Goal: Task Accomplishment & Management: Manage account settings

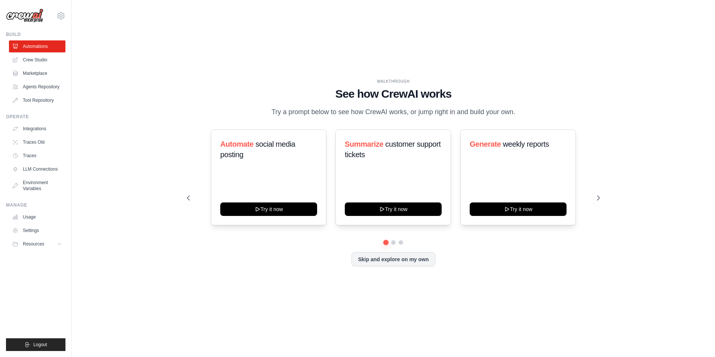
click at [173, 93] on div "WALKTHROUGH See how CrewAI works Try a prompt below to see how CrewAI works, or…" at bounding box center [393, 178] width 619 height 342
click at [62, 17] on icon at bounding box center [60, 15] width 9 height 9
click at [78, 46] on span "Settings" at bounding box center [93, 46] width 59 height 7
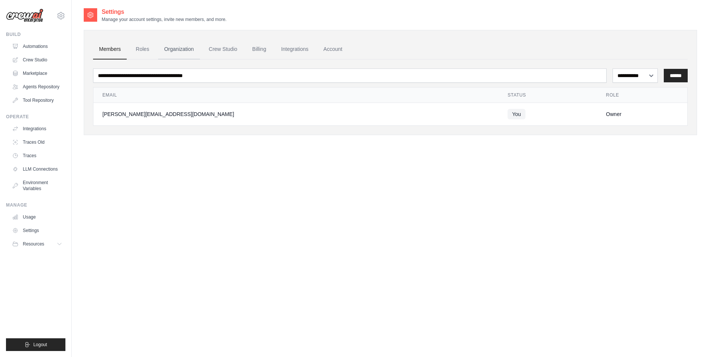
click at [181, 49] on link "Organization" at bounding box center [179, 49] width 42 height 20
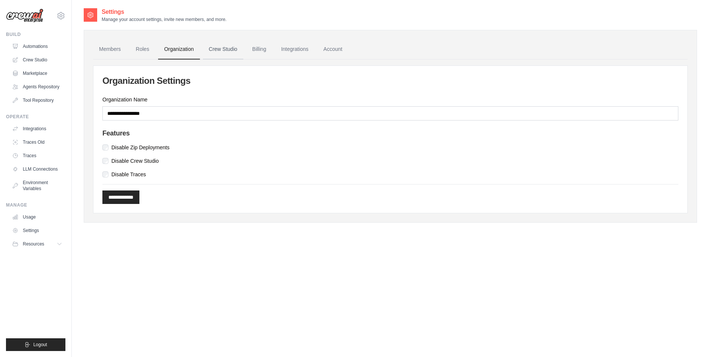
click at [224, 49] on link "Crew Studio" at bounding box center [223, 49] width 40 height 20
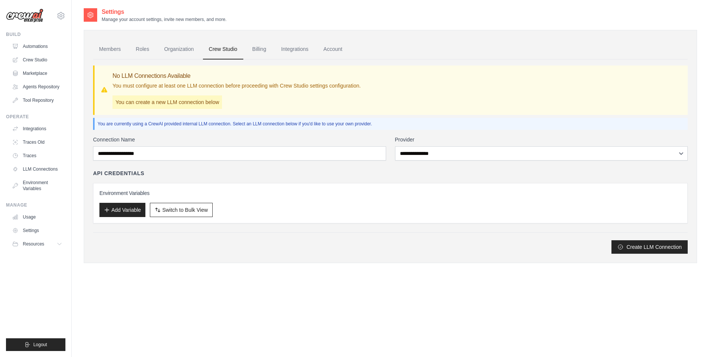
click at [30, 13] on img at bounding box center [24, 16] width 37 height 14
click at [31, 41] on link "Automations" at bounding box center [38, 46] width 56 height 12
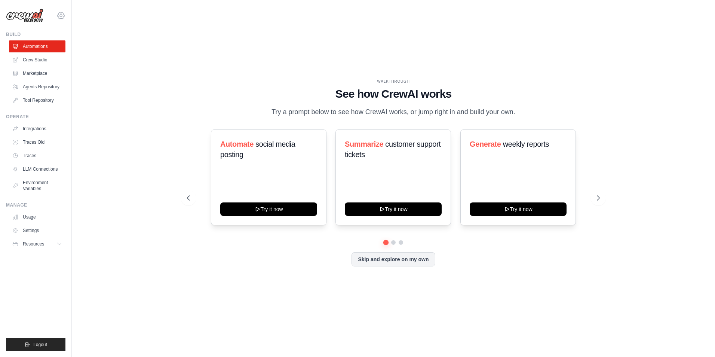
click at [57, 15] on icon at bounding box center [60, 15] width 9 height 9
click at [76, 46] on span "Settings" at bounding box center [92, 46] width 59 height 7
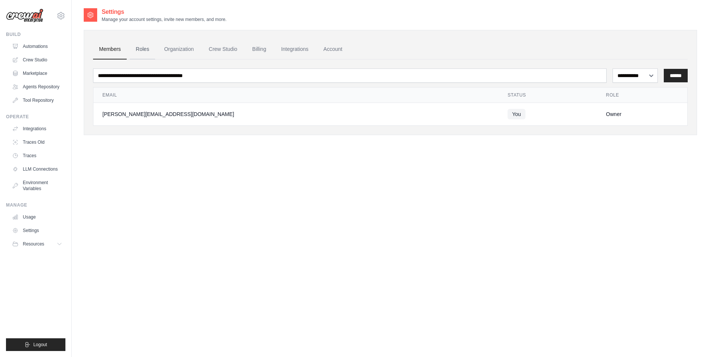
click at [138, 48] on link "Roles" at bounding box center [142, 49] width 25 height 20
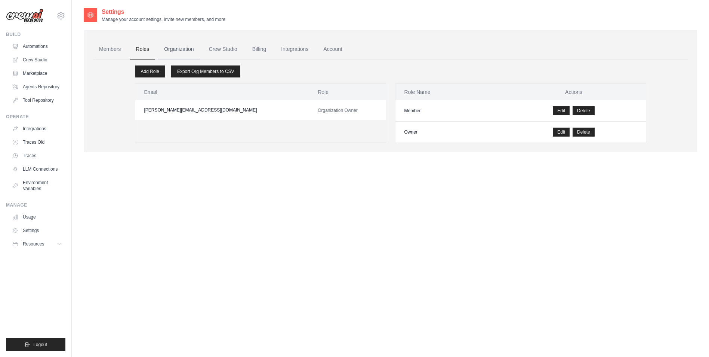
click at [173, 47] on link "Organization" at bounding box center [179, 49] width 42 height 20
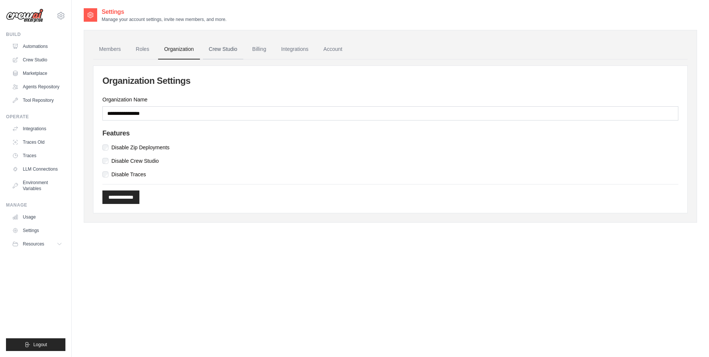
click at [240, 47] on link "Crew Studio" at bounding box center [223, 49] width 40 height 20
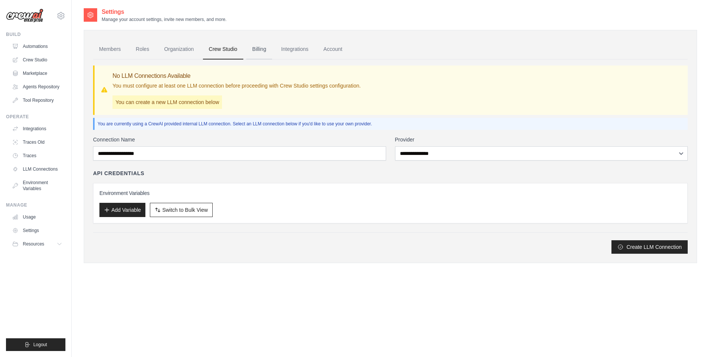
click at [259, 47] on link "Billing" at bounding box center [259, 49] width 26 height 20
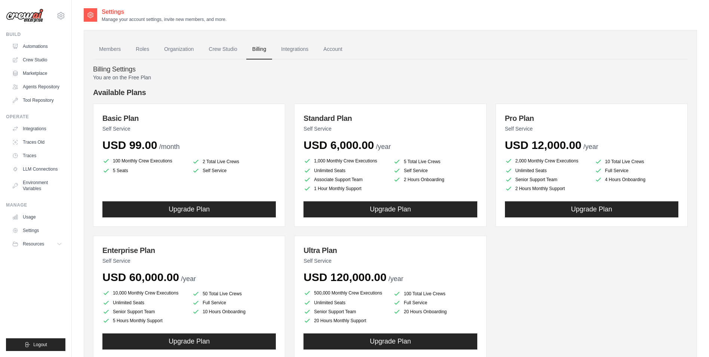
click at [297, 47] on link "Integrations" at bounding box center [294, 49] width 39 height 20
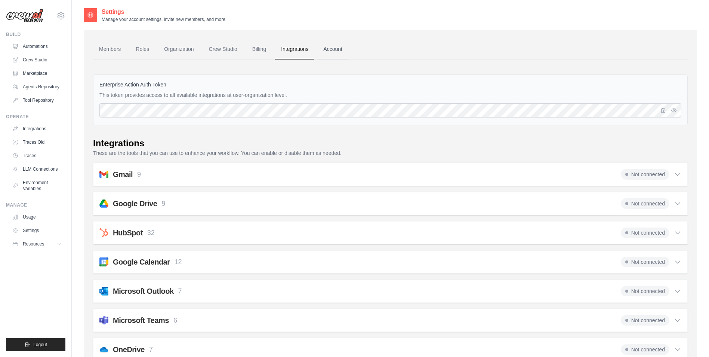
click at [332, 48] on link "Account" at bounding box center [332, 49] width 31 height 20
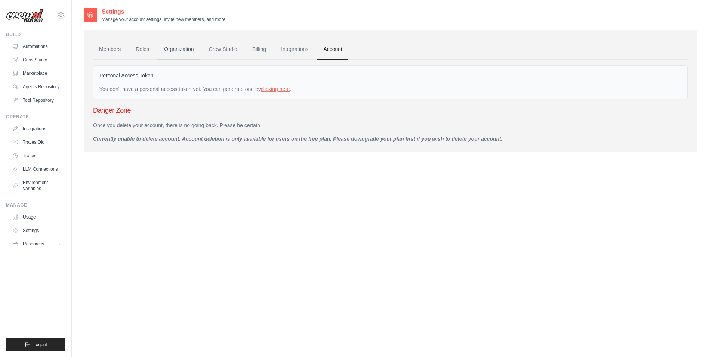
click at [176, 52] on link "Organization" at bounding box center [179, 49] width 42 height 20
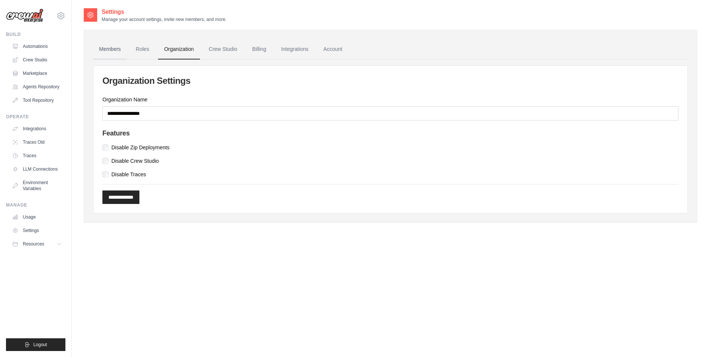
click at [114, 50] on link "Members" at bounding box center [110, 49] width 34 height 20
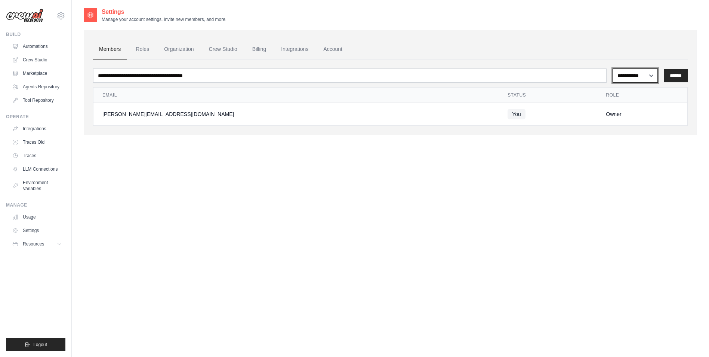
click at [644, 76] on select "**********" at bounding box center [635, 75] width 45 height 14
click at [613, 68] on select "**********" at bounding box center [635, 75] width 45 height 14
click at [646, 77] on select "**********" at bounding box center [635, 75] width 45 height 14
select select "******"
click at [613, 68] on select "**********" at bounding box center [635, 75] width 45 height 14
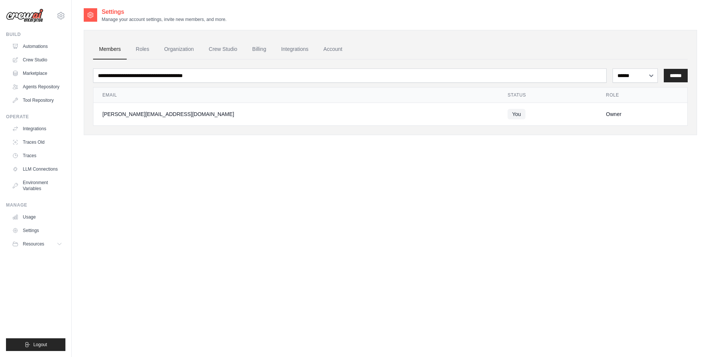
click at [491, 213] on div "**********" at bounding box center [391, 185] width 614 height 357
click at [20, 15] on img at bounding box center [24, 16] width 37 height 14
click at [18, 44] on icon at bounding box center [16, 46] width 6 height 6
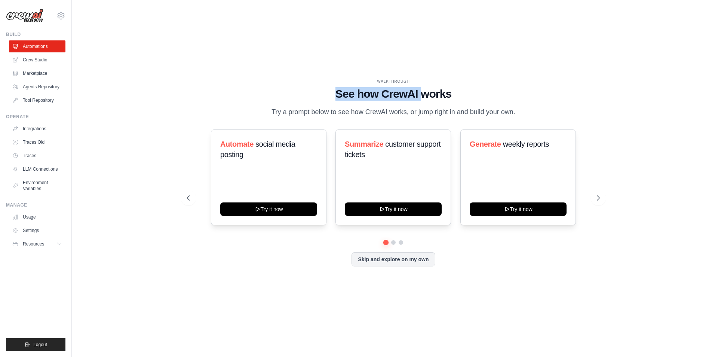
drag, startPoint x: 384, startPoint y: 94, endPoint x: 443, endPoint y: 93, distance: 58.7
click at [443, 93] on h1 "See how CrewAI works" at bounding box center [393, 93] width 413 height 13
click at [29, 214] on link "Usage" at bounding box center [38, 217] width 56 height 12
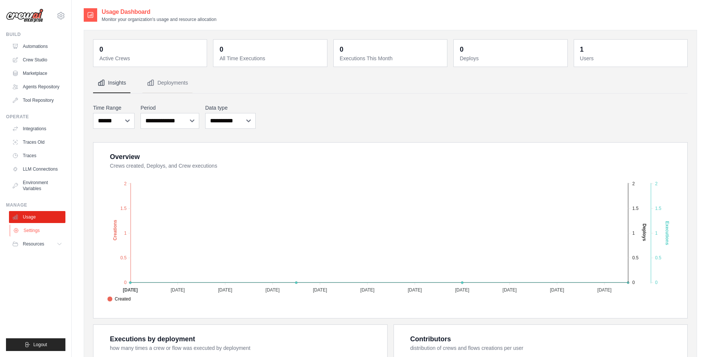
click at [35, 231] on link "Settings" at bounding box center [38, 230] width 56 height 12
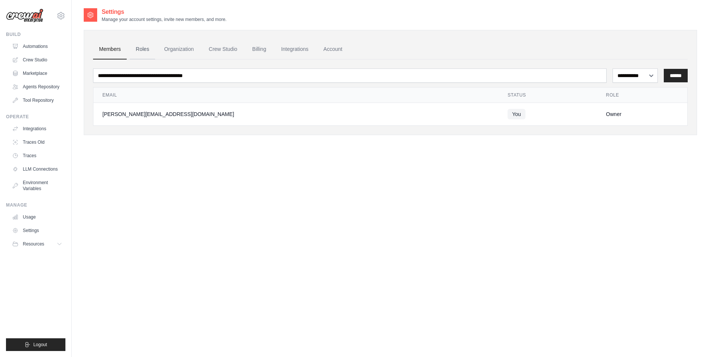
click at [144, 43] on link "Roles" at bounding box center [142, 49] width 25 height 20
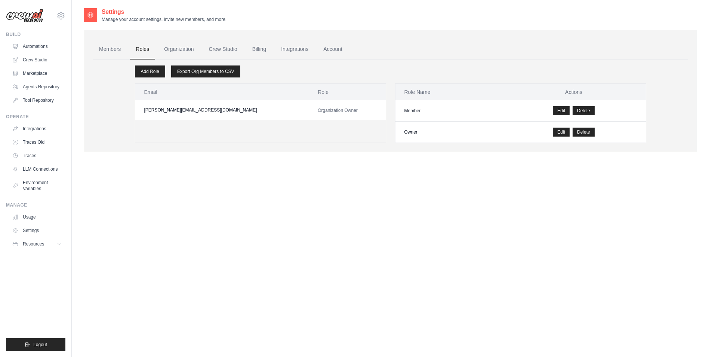
click at [26, 19] on img at bounding box center [24, 16] width 37 height 14
click at [21, 16] on img at bounding box center [24, 16] width 37 height 14
click at [26, 16] on img at bounding box center [24, 16] width 37 height 14
